Goal: Task Accomplishment & Management: Use online tool/utility

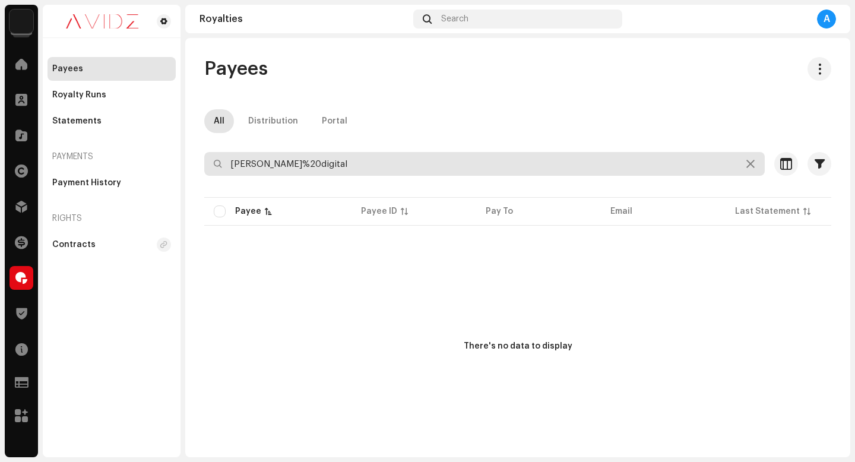
click at [501, 170] on input "[PERSON_NAME]%20digital" at bounding box center [484, 164] width 561 height 24
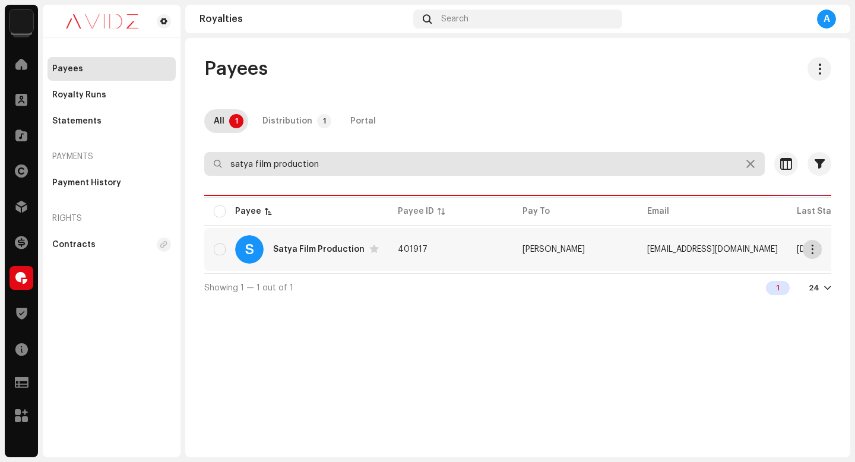
type input "satya film production"
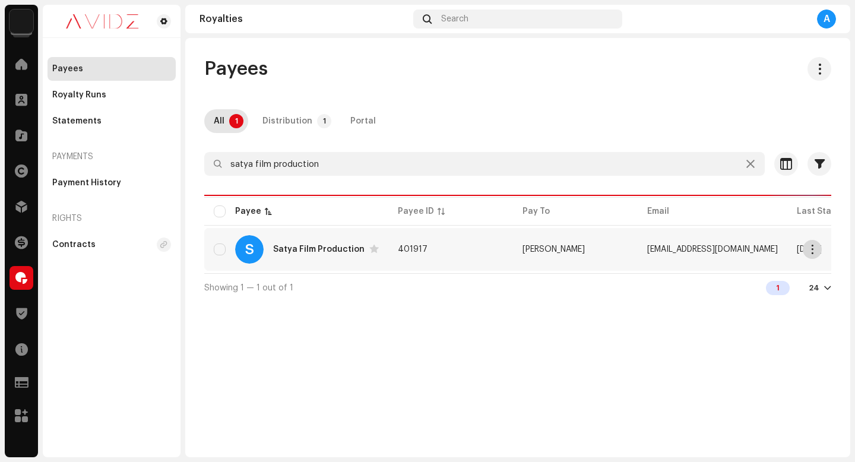
click at [817, 245] on button "button" at bounding box center [812, 249] width 19 height 19
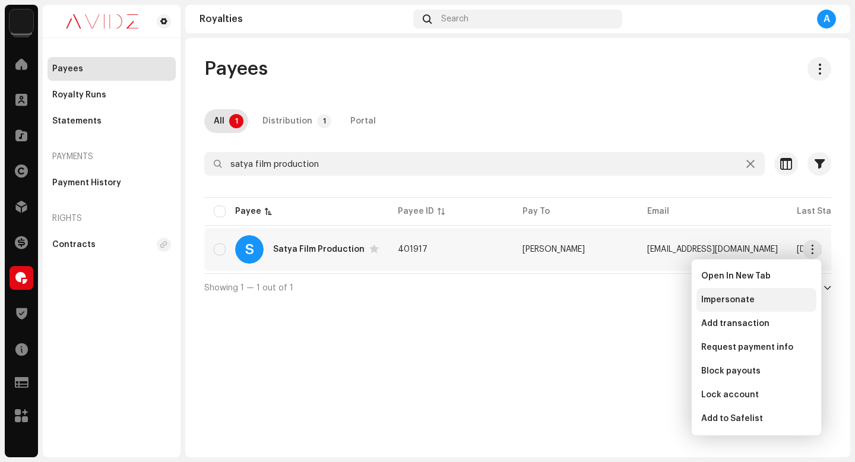
click at [749, 308] on div "Impersonate" at bounding box center [757, 300] width 120 height 24
